Goal: Information Seeking & Learning: Learn about a topic

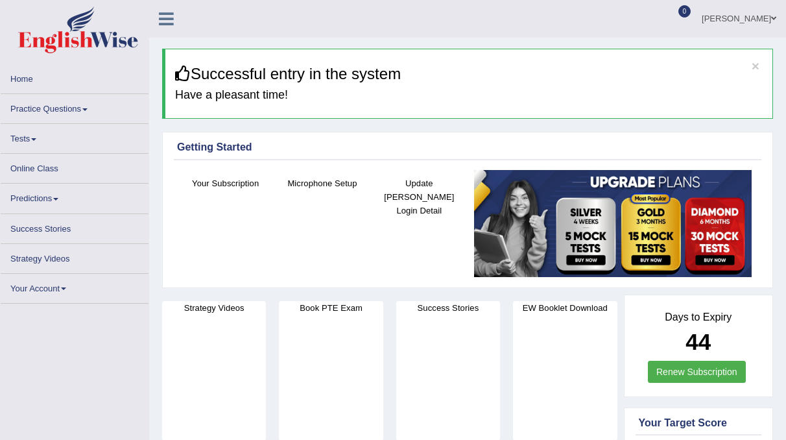
click at [82, 110] on link "Practice Questions" at bounding box center [75, 106] width 148 height 25
click at [89, 112] on link "Practice Questions" at bounding box center [75, 106] width 148 height 25
click at [26, 138] on link "Tests" at bounding box center [75, 136] width 148 height 25
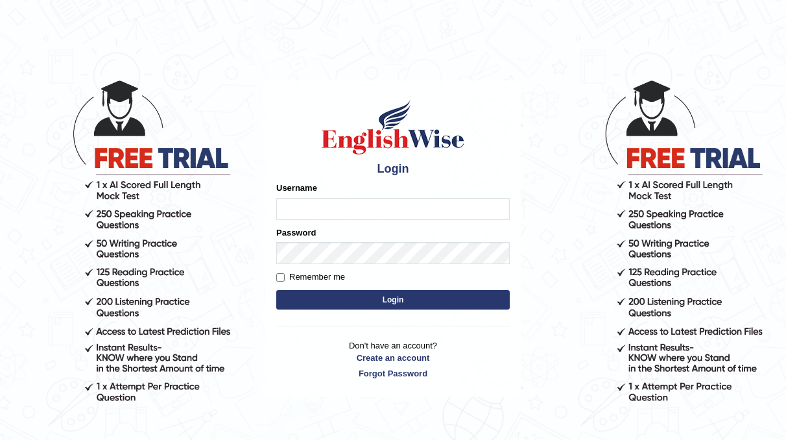
type input "neyam"
click at [426, 307] on button "Login" at bounding box center [393, 299] width 234 height 19
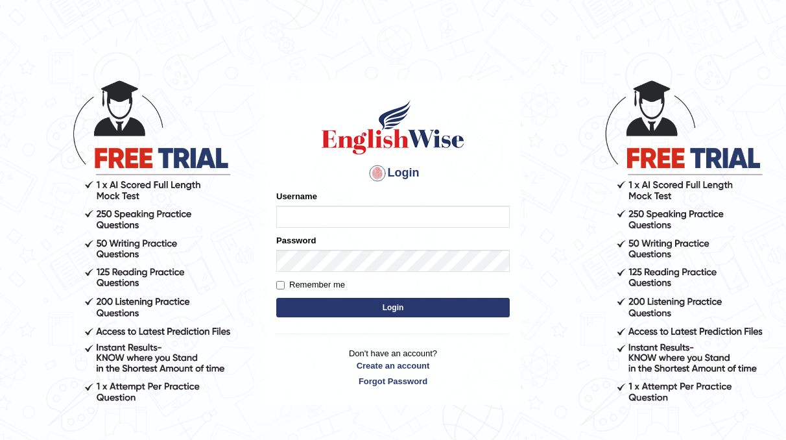
type input "neyam"
click at [390, 304] on button "Login" at bounding box center [393, 307] width 234 height 19
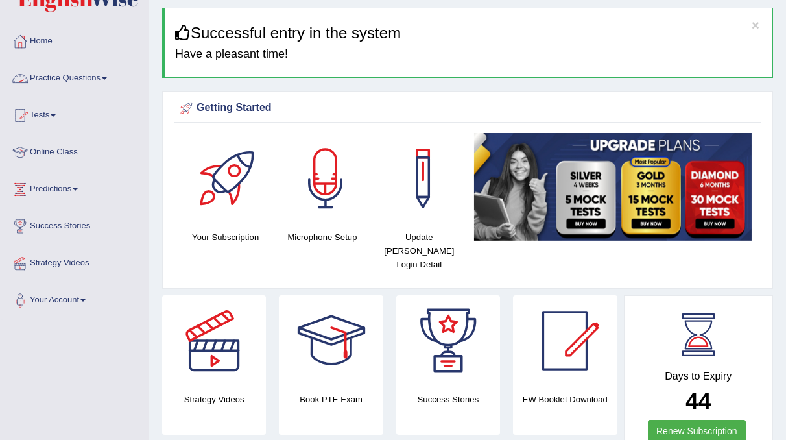
scroll to position [40, 0]
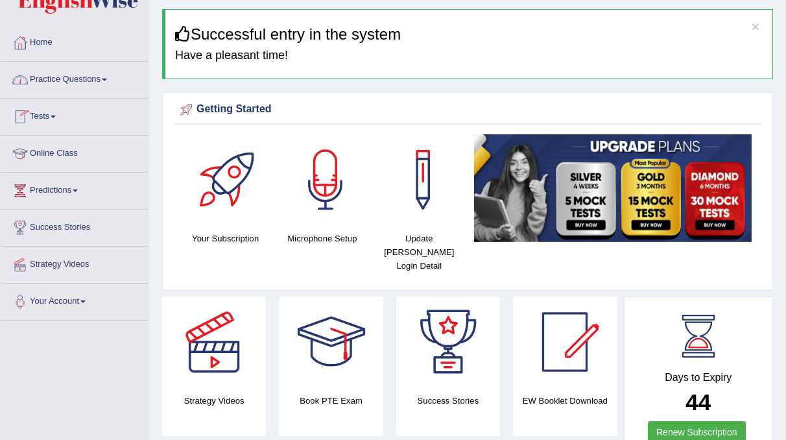
click at [88, 78] on link "Practice Questions" at bounding box center [75, 78] width 148 height 32
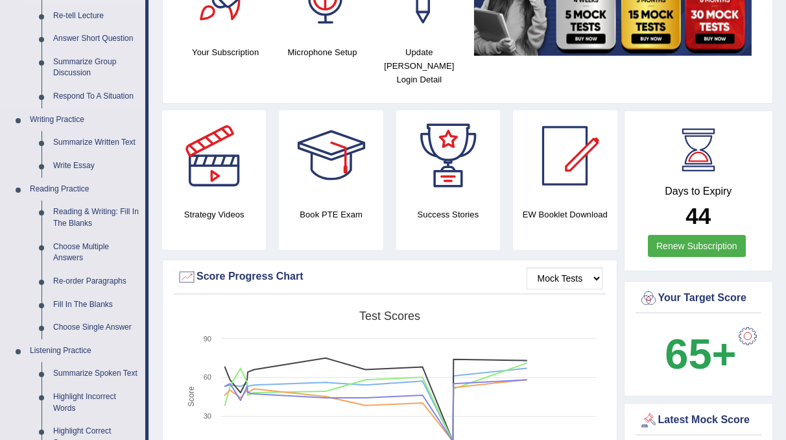
scroll to position [227, 0]
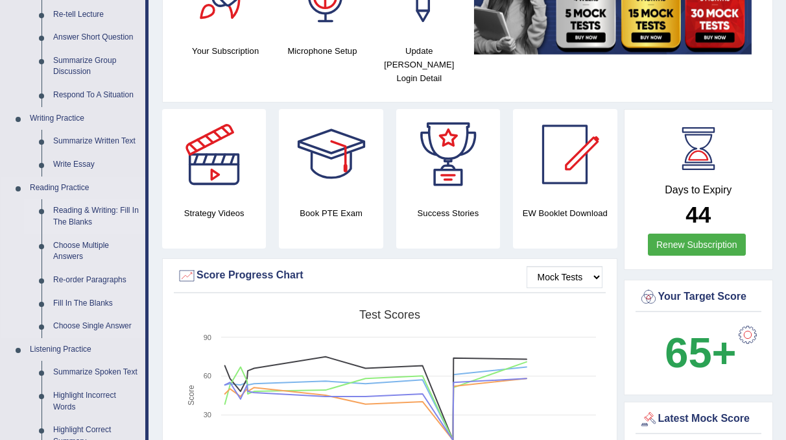
click at [89, 219] on link "Reading & Writing: Fill In The Blanks" at bounding box center [96, 216] width 98 height 34
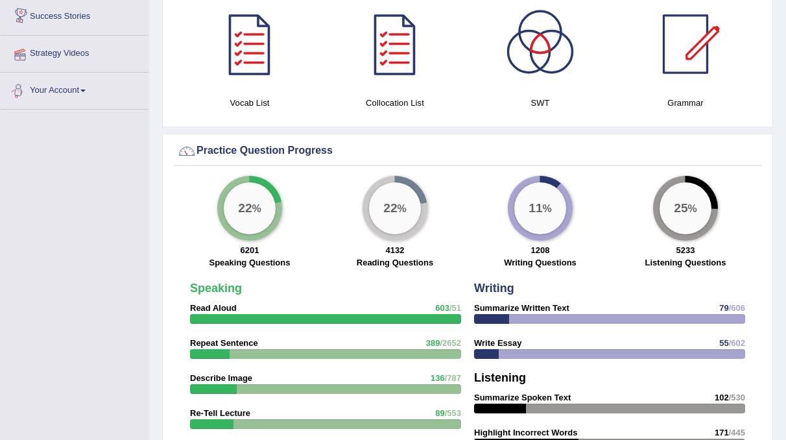
scroll to position [863, 0]
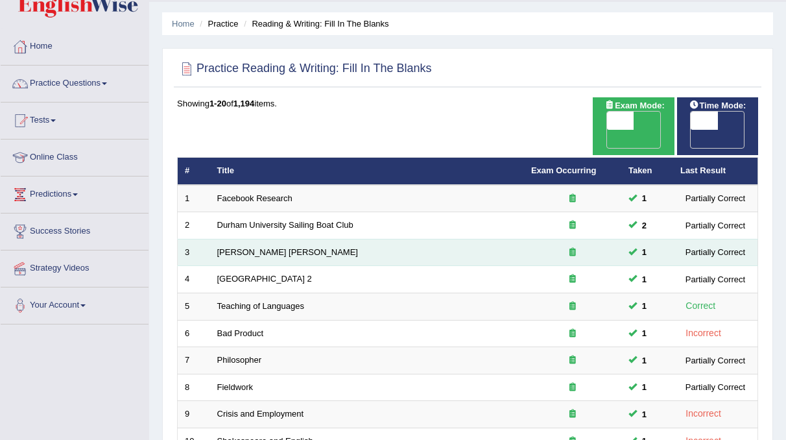
scroll to position [32, 0]
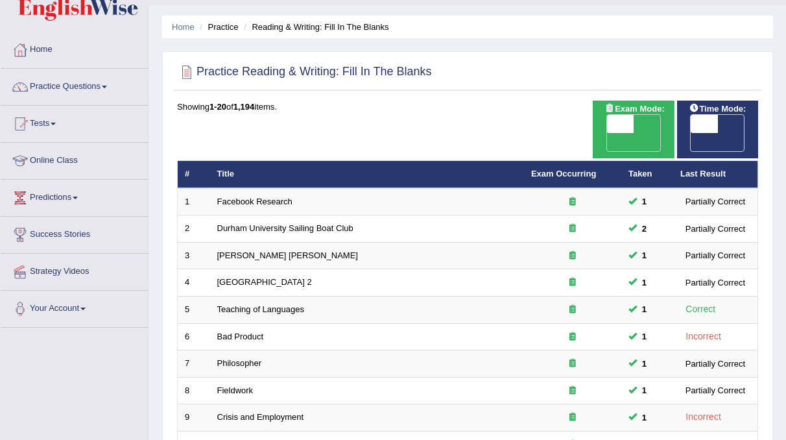
click at [691, 133] on span "OFF" at bounding box center [677, 142] width 27 height 18
checkbox input "true"
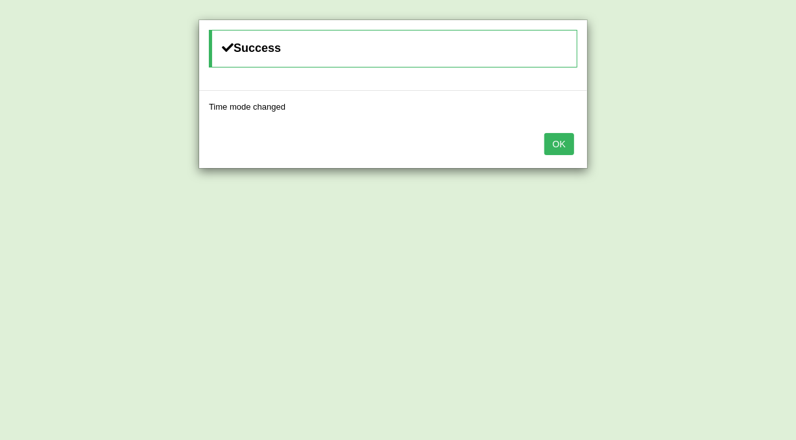
click at [551, 139] on button "OK" at bounding box center [559, 144] width 30 height 22
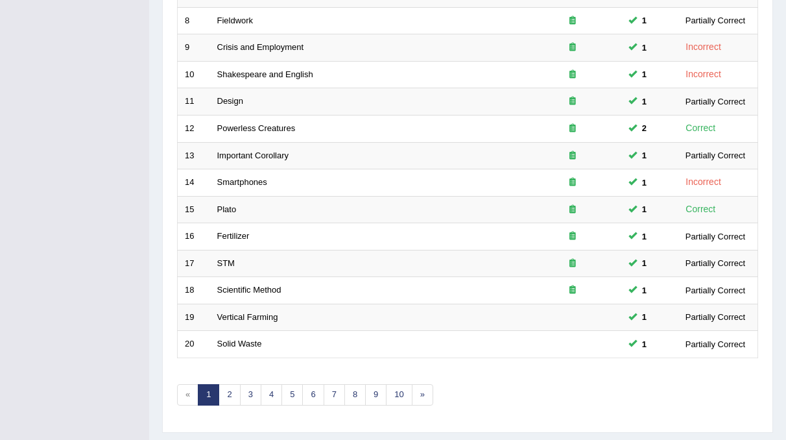
scroll to position [405, 0]
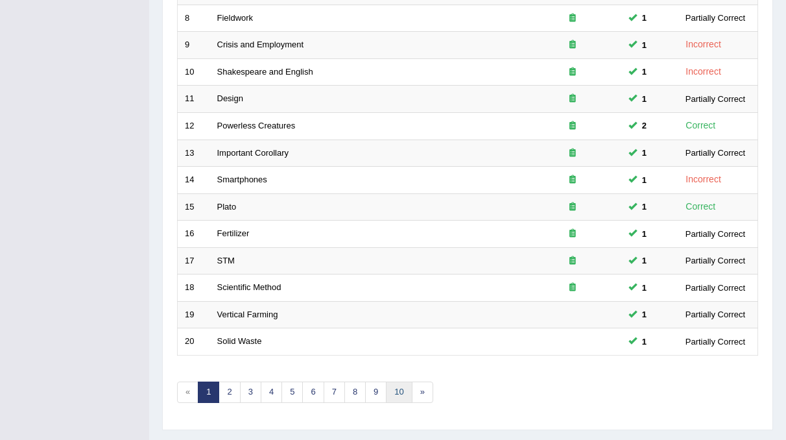
click at [399, 381] on link "10" at bounding box center [399, 391] width 26 height 21
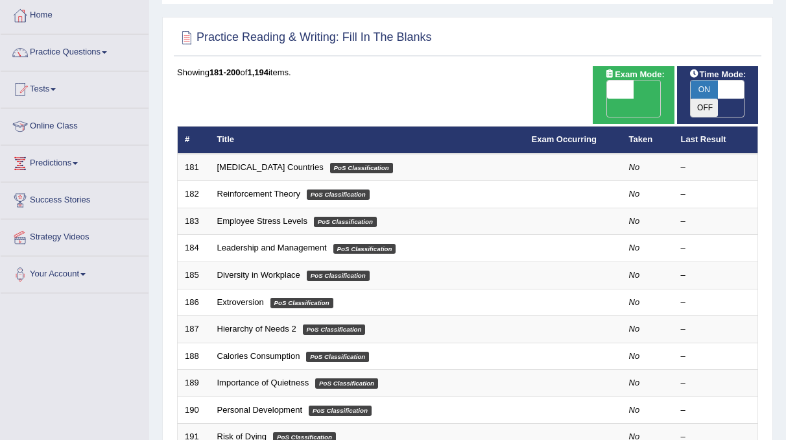
scroll to position [66, 0]
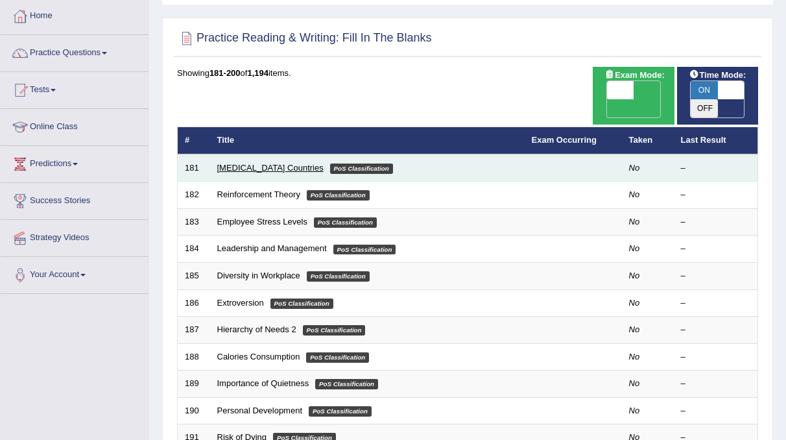
click at [289, 163] on link "Low-income Countries" at bounding box center [270, 168] width 106 height 10
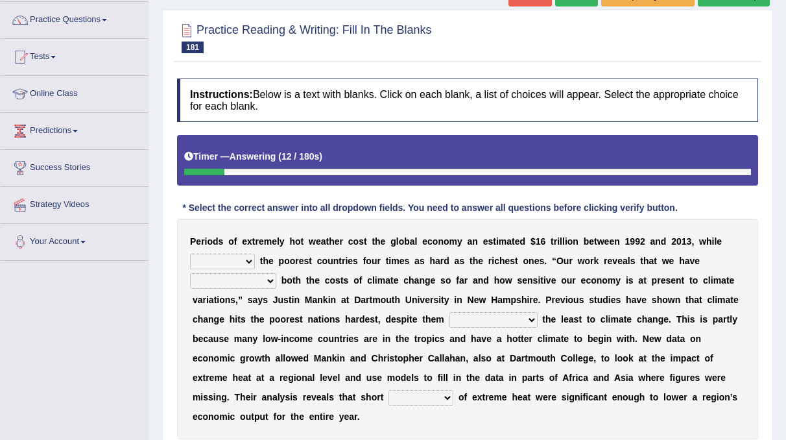
click at [244, 258] on select "defeated hitting hit defeating" at bounding box center [222, 262] width 65 height 16
select select "defeating"
click at [190, 254] on select "defeated hitting hit defeating" at bounding box center [222, 262] width 65 height 16
click at [261, 278] on select "underutilized underpinned underestimated underexposed" at bounding box center [233, 281] width 86 height 16
select select "underestimated"
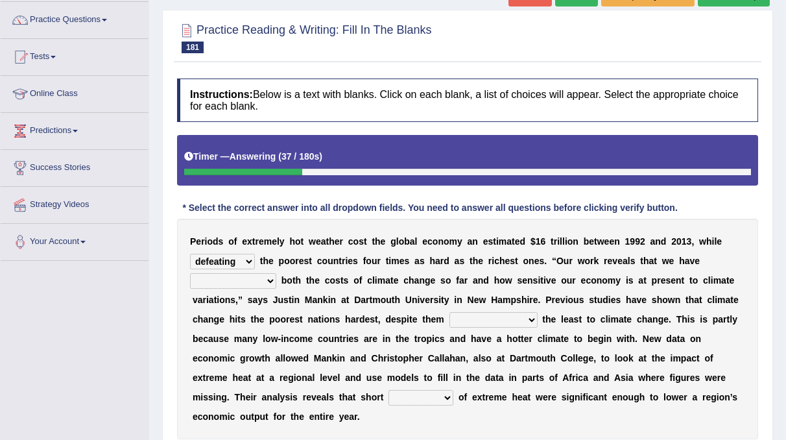
click at [190, 273] on select "underutilized underpinned underestimated underexposed" at bounding box center [233, 281] width 86 height 16
click at [475, 313] on select "contributing permeating computing accommodating" at bounding box center [493, 320] width 88 height 16
select select "computing"
click at [449, 312] on select "contributing permeating computing accommodating" at bounding box center [493, 320] width 88 height 16
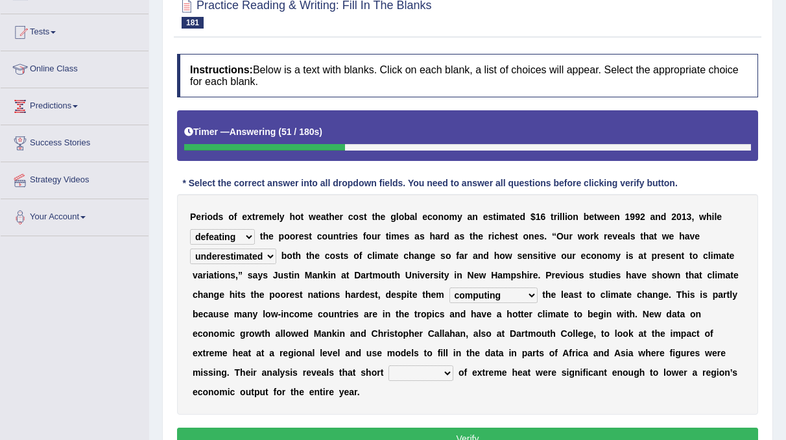
scroll to position [126, 0]
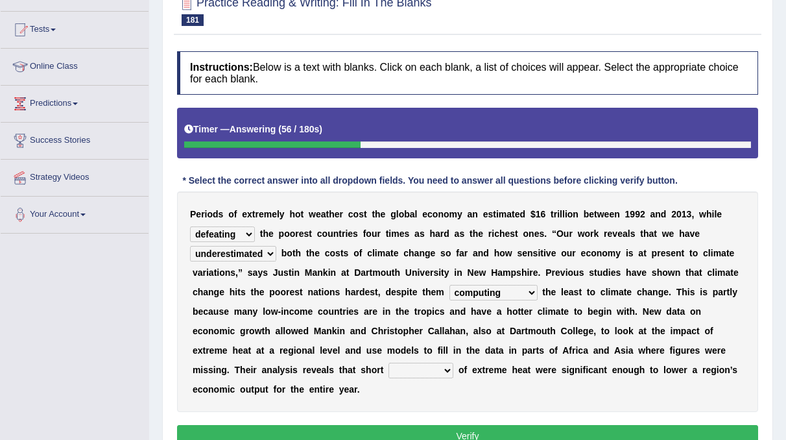
click at [389, 372] on select "spells effects lacks qualities" at bounding box center [421, 371] width 65 height 16
select select "spells"
click at [389, 363] on select "spells effects lacks qualities" at bounding box center [421, 371] width 65 height 16
click at [435, 425] on button "Verify" at bounding box center [467, 436] width 581 height 22
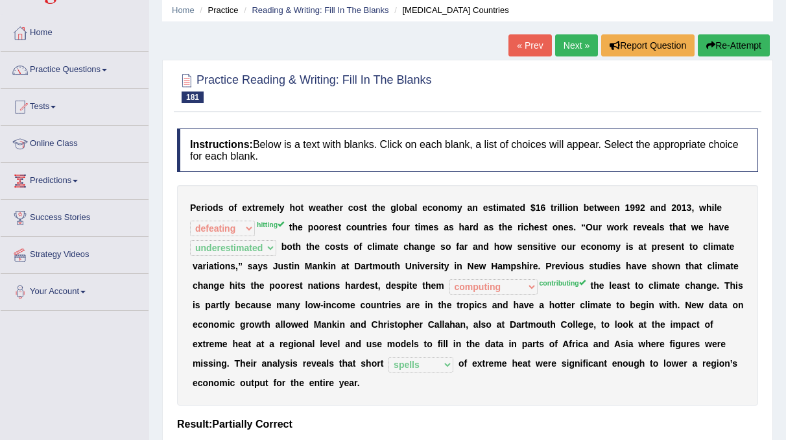
scroll to position [49, 0]
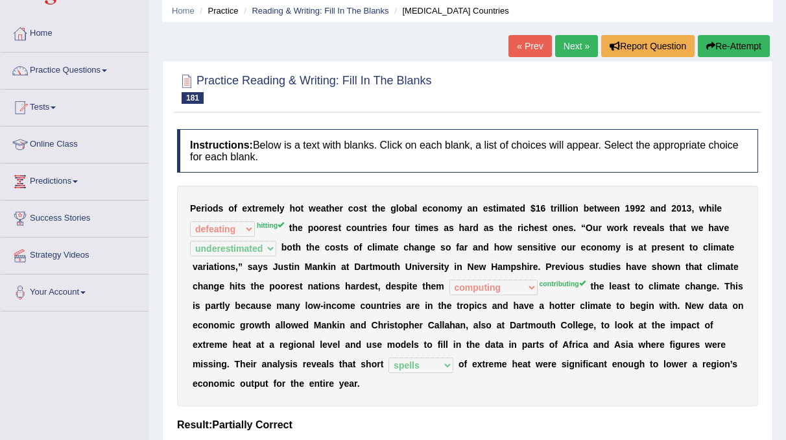
click at [576, 44] on link "Next »" at bounding box center [576, 46] width 43 height 22
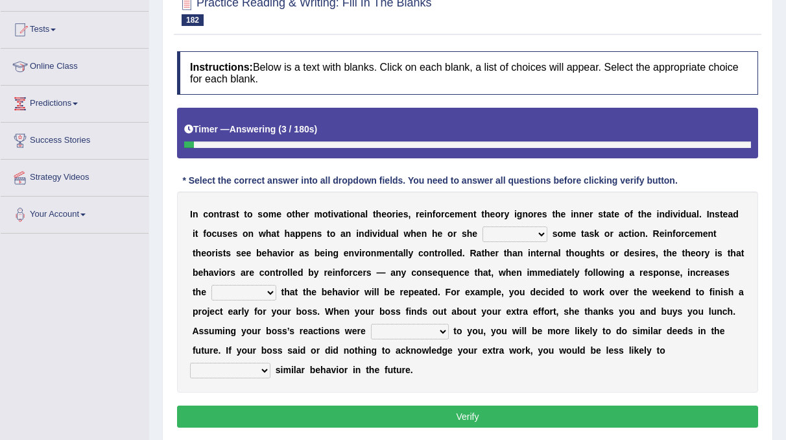
scroll to position [127, 0]
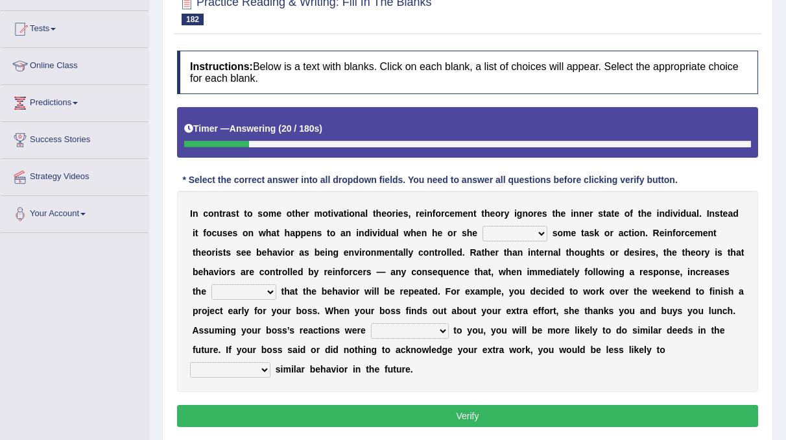
click at [509, 230] on select "reforms conforms confirms performs" at bounding box center [515, 234] width 65 height 16
click at [483, 226] on select "reforms conforms confirms performs" at bounding box center [515, 234] width 65 height 16
click at [504, 236] on select "reforms conforms confirms performs" at bounding box center [515, 234] width 65 height 16
select select "conforms"
click at [483, 226] on select "reforms conforms confirms performs" at bounding box center [515, 234] width 65 height 16
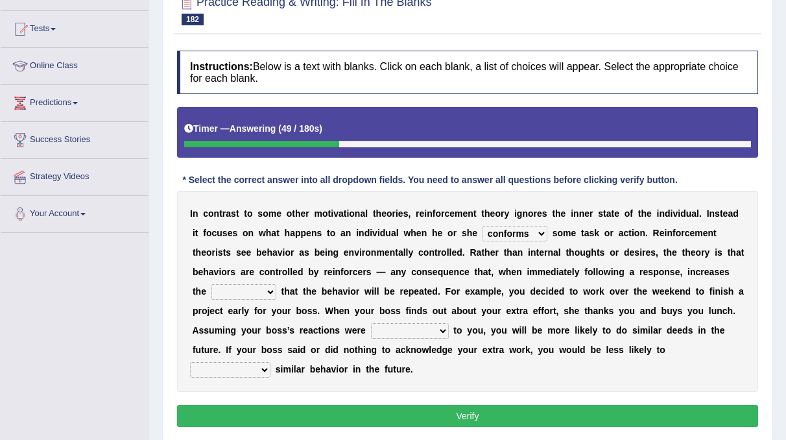
click at [276, 284] on select "tendency potency probability capability" at bounding box center [243, 292] width 65 height 16
select select "tendency"
click at [276, 284] on select "tendency potency probability capability" at bounding box center [243, 292] width 65 height 16
click at [371, 327] on select "comparable favorable reliable incomparable" at bounding box center [410, 331] width 78 height 16
select select "reliable"
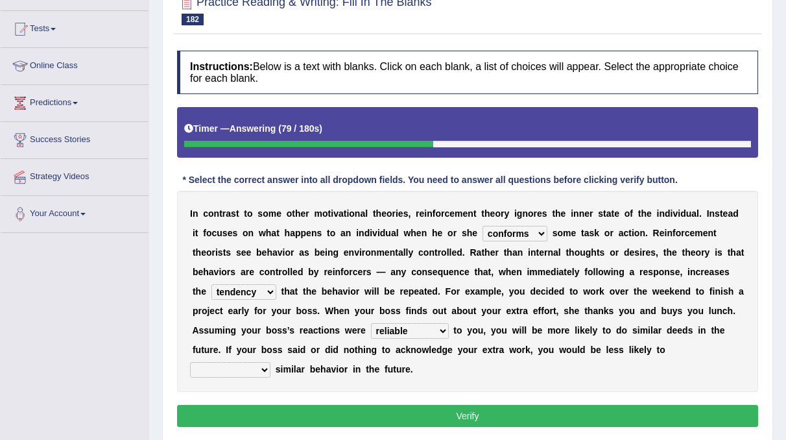
click at [371, 323] on select "comparable favorable reliable incomparable" at bounding box center [410, 331] width 78 height 16
click at [270, 362] on select "galvanize legislate commemorate demonstrate" at bounding box center [230, 370] width 80 height 16
select select "demonstrate"
click at [270, 362] on select "galvanize legislate commemorate demonstrate" at bounding box center [230, 370] width 80 height 16
click at [588, 405] on button "Verify" at bounding box center [467, 416] width 581 height 22
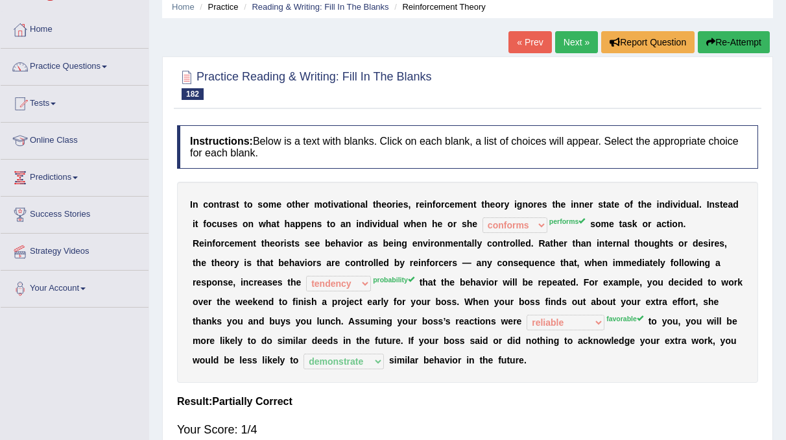
scroll to position [52, 0]
click at [577, 38] on link "Next »" at bounding box center [576, 43] width 43 height 22
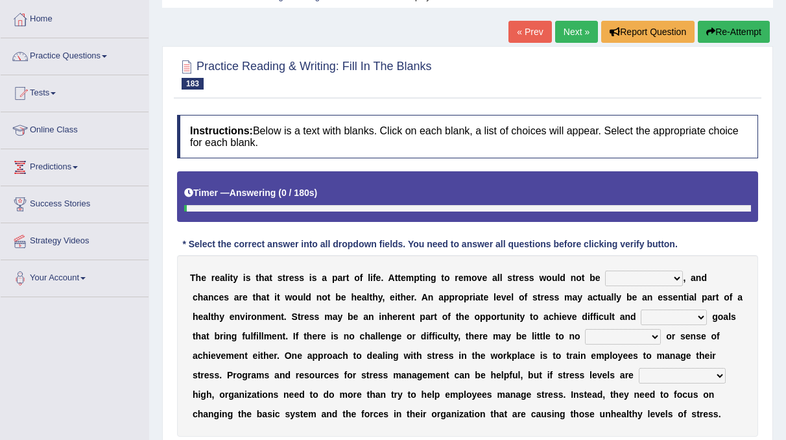
scroll to position [64, 0]
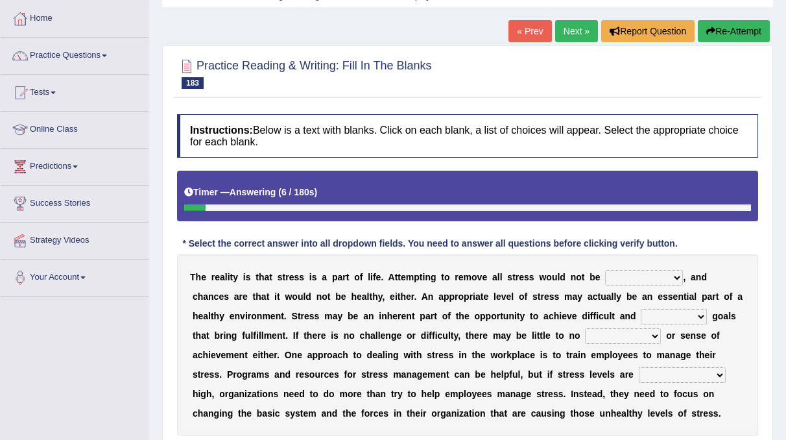
click at [644, 278] on select "characteristic realistic scholastic futuristic" at bounding box center [644, 278] width 78 height 16
select select "realistic"
click at [605, 270] on select "characteristic realistic scholastic futuristic" at bounding box center [644, 278] width 78 height 16
click at [641, 309] on select "worthwhile otherwhile redundant complied" at bounding box center [674, 317] width 66 height 16
select select "worthwhile"
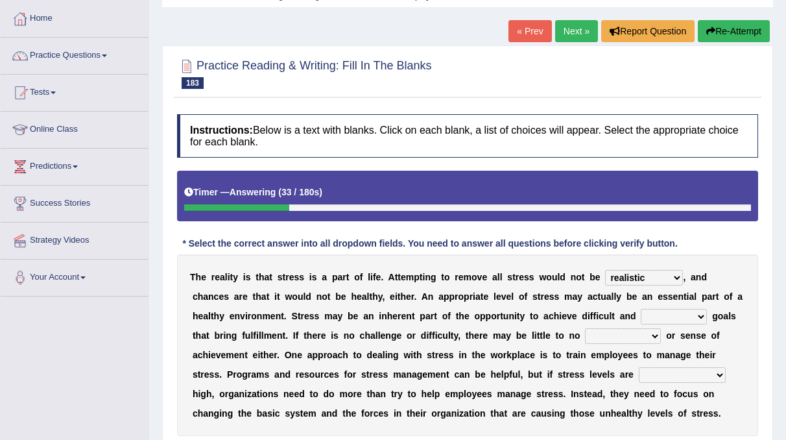
click at [641, 309] on select "worthwhile otherwhile redundant complied" at bounding box center [674, 317] width 66 height 16
click at [585, 330] on select "introspection satisfaction confection recollection" at bounding box center [623, 336] width 76 height 16
click at [585, 328] on select "introspection satisfaction confection recollection" at bounding box center [623, 336] width 76 height 16
click at [585, 330] on select "introspection satisfaction confection recollection" at bounding box center [623, 336] width 76 height 16
click at [585, 328] on select "introspection satisfaction confection recollection" at bounding box center [623, 336] width 76 height 16
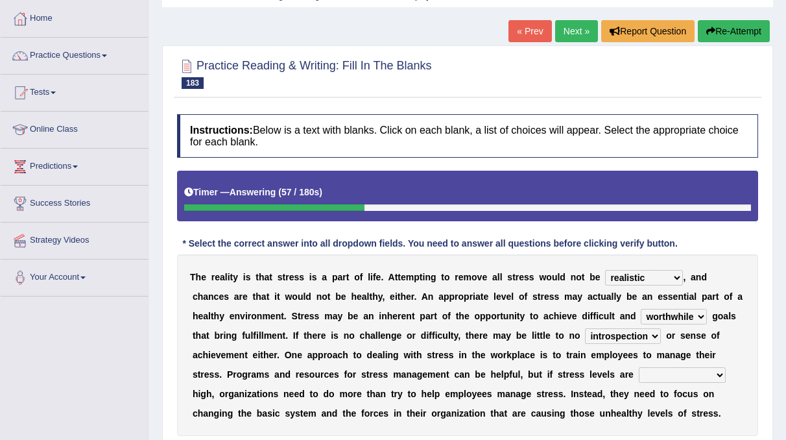
click at [585, 335] on select "introspection satisfaction confection recollection" at bounding box center [623, 336] width 76 height 16
select select "satisfaction"
click at [585, 328] on select "introspection satisfaction confection recollection" at bounding box center [623, 336] width 76 height 16
click at [639, 367] on select "unreasonably psychologically necessarily intermediately" at bounding box center [682, 375] width 87 height 16
select select "psychologically"
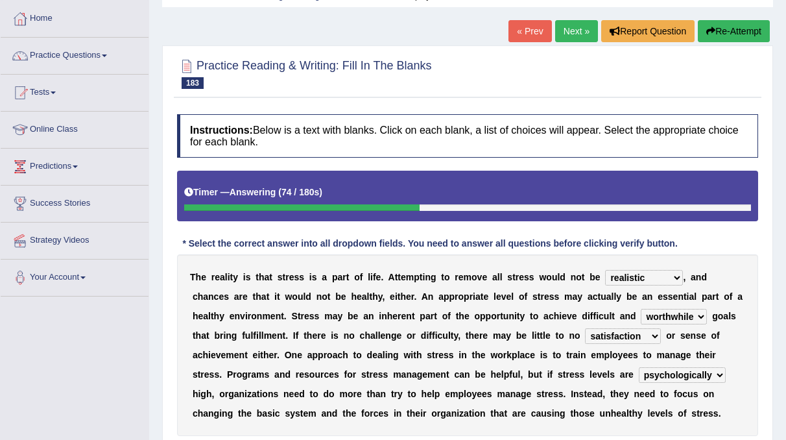
click at [639, 367] on select "unreasonably psychologically necessarily intermediately" at bounding box center [682, 375] width 87 height 16
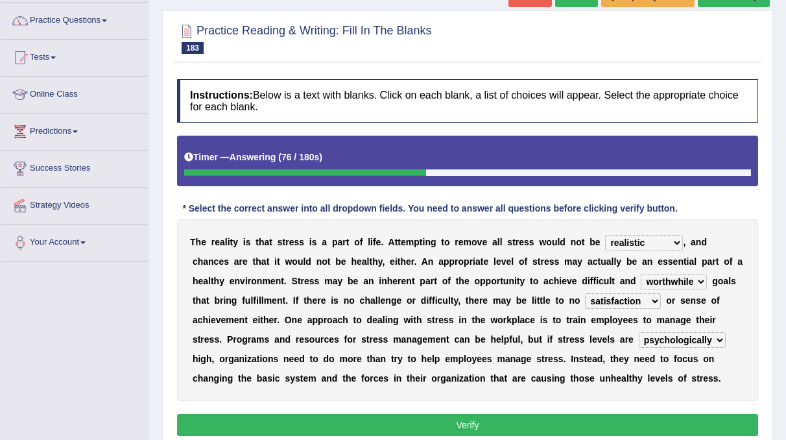
scroll to position [104, 0]
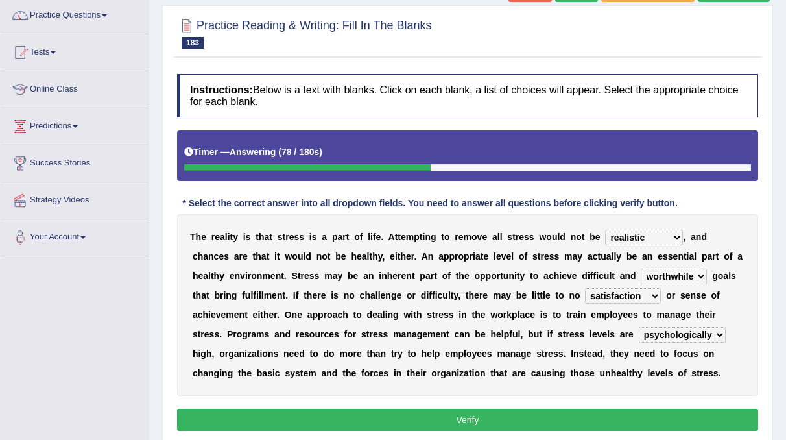
click at [482, 418] on button "Verify" at bounding box center [467, 420] width 581 height 22
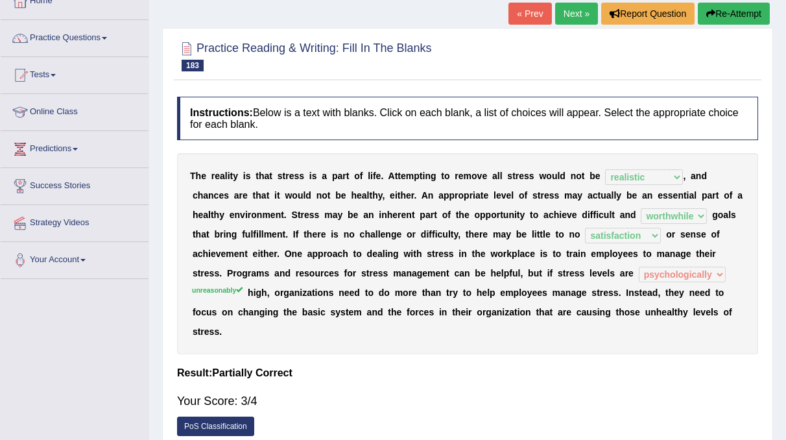
scroll to position [79, 0]
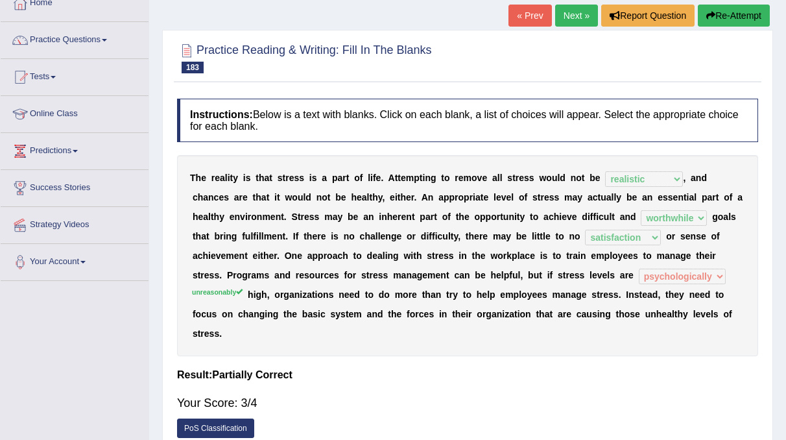
click at [563, 21] on link "Next »" at bounding box center [576, 16] width 43 height 22
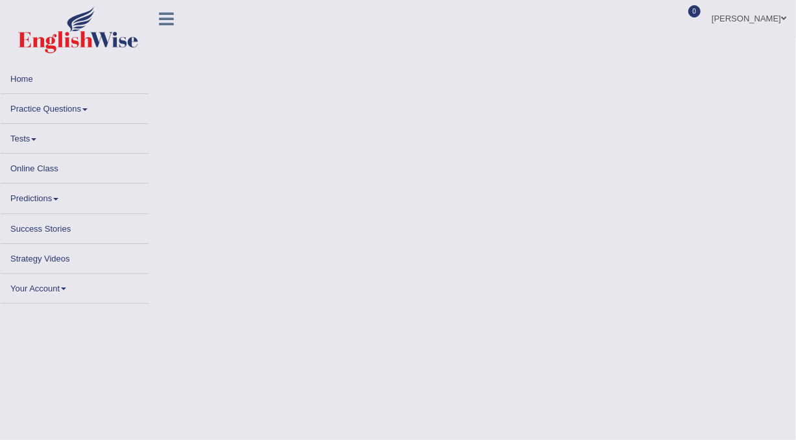
click at [760, 24] on link "[PERSON_NAME]" at bounding box center [749, 17] width 94 height 34
click at [779, 21] on link "[PERSON_NAME]" at bounding box center [749, 17] width 94 height 34
